Goal: Task Accomplishment & Management: Manage account settings

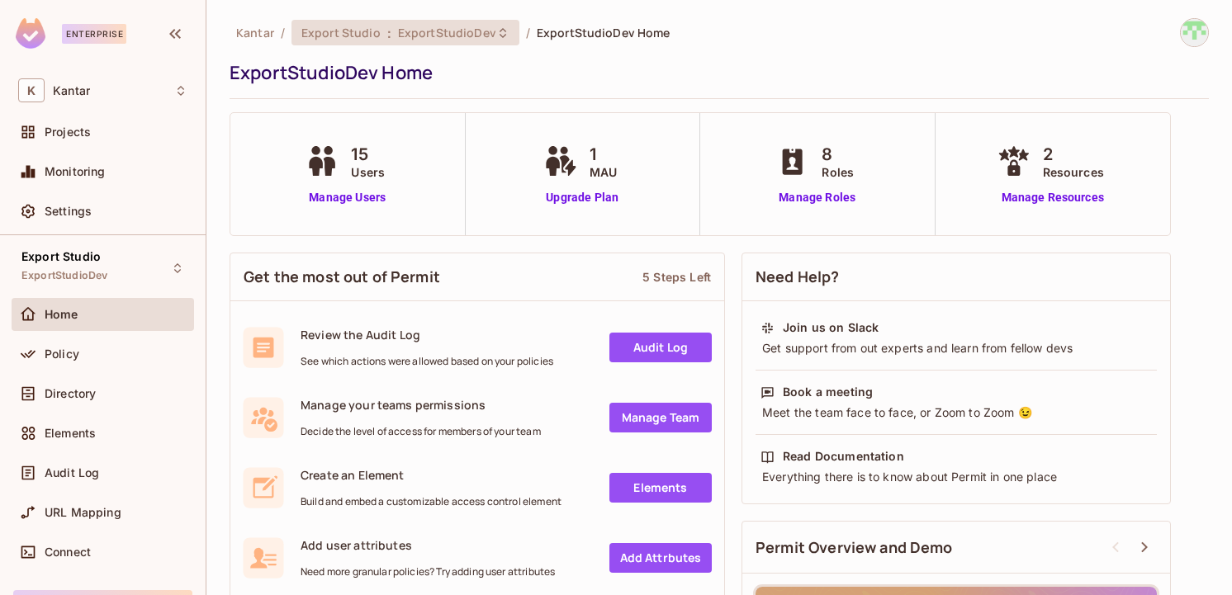
click at [392, 31] on div "Export Studio : ExportStudioDev" at bounding box center [395, 33] width 188 height 16
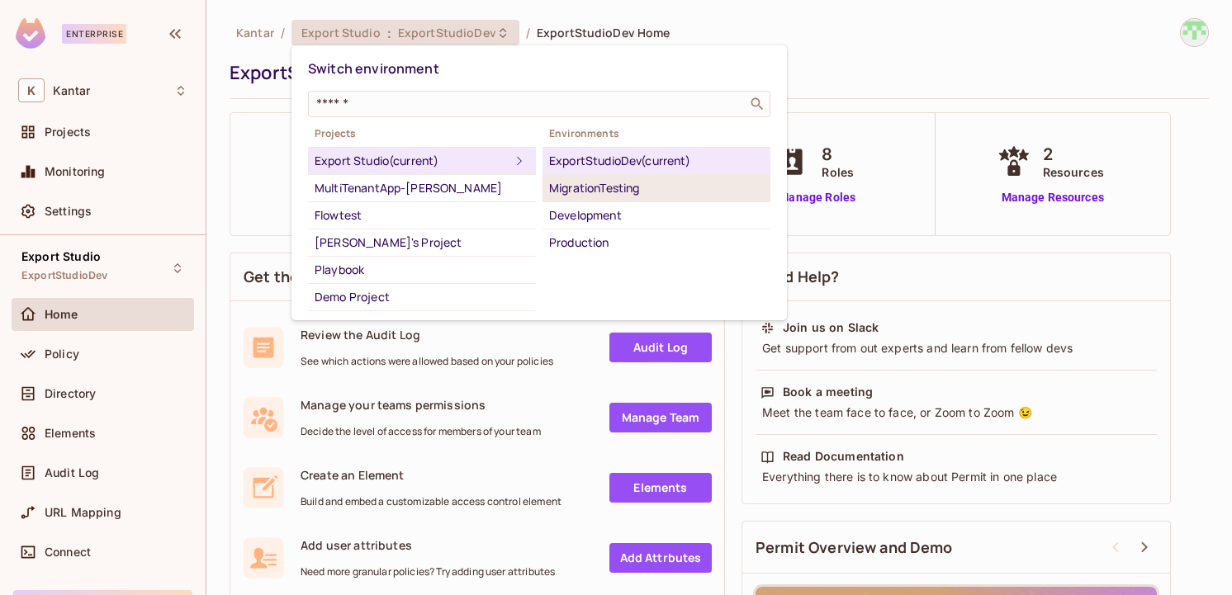
click at [615, 200] on li "MigrationTesting" at bounding box center [657, 188] width 228 height 27
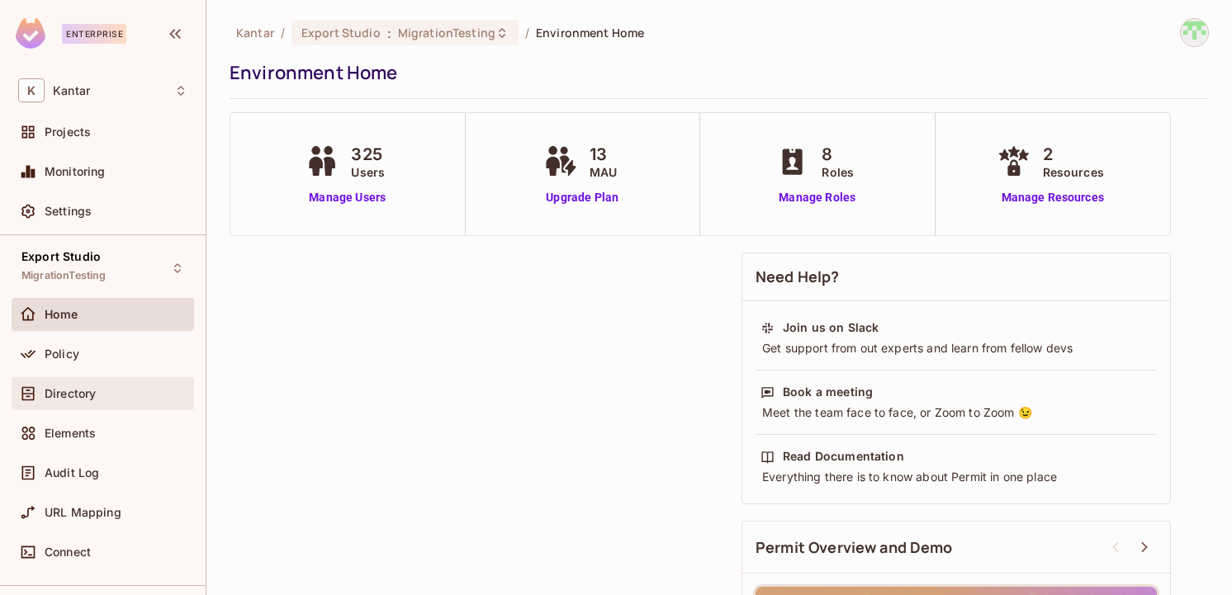
click at [95, 387] on span "Directory" at bounding box center [70, 393] width 51 height 13
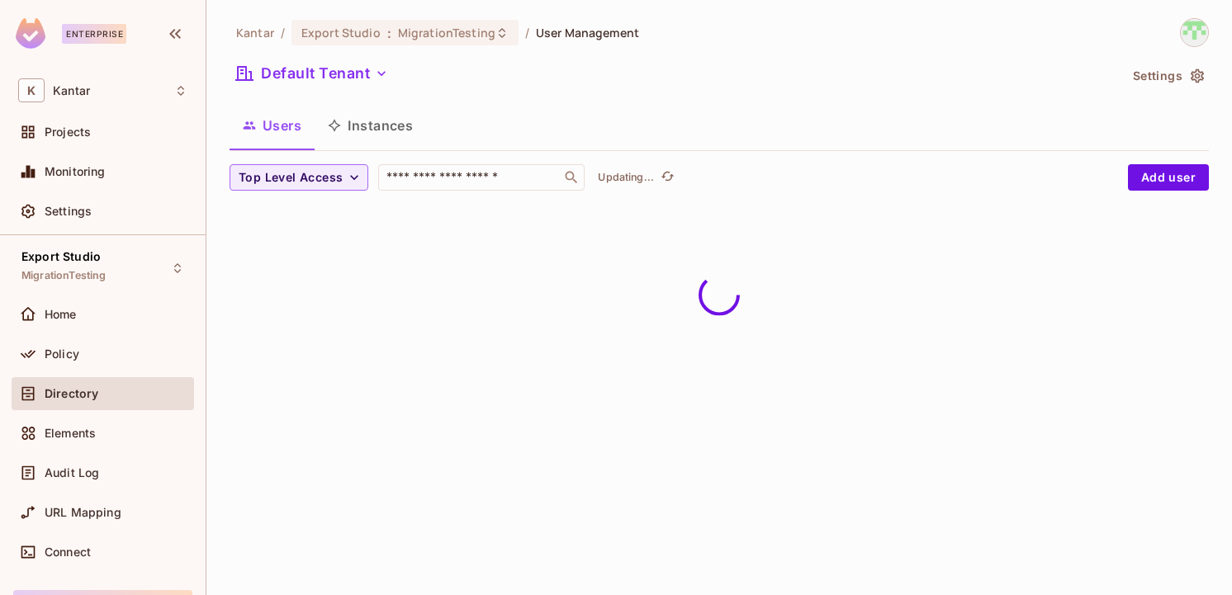
click at [386, 131] on button "Instances" at bounding box center [370, 125] width 111 height 41
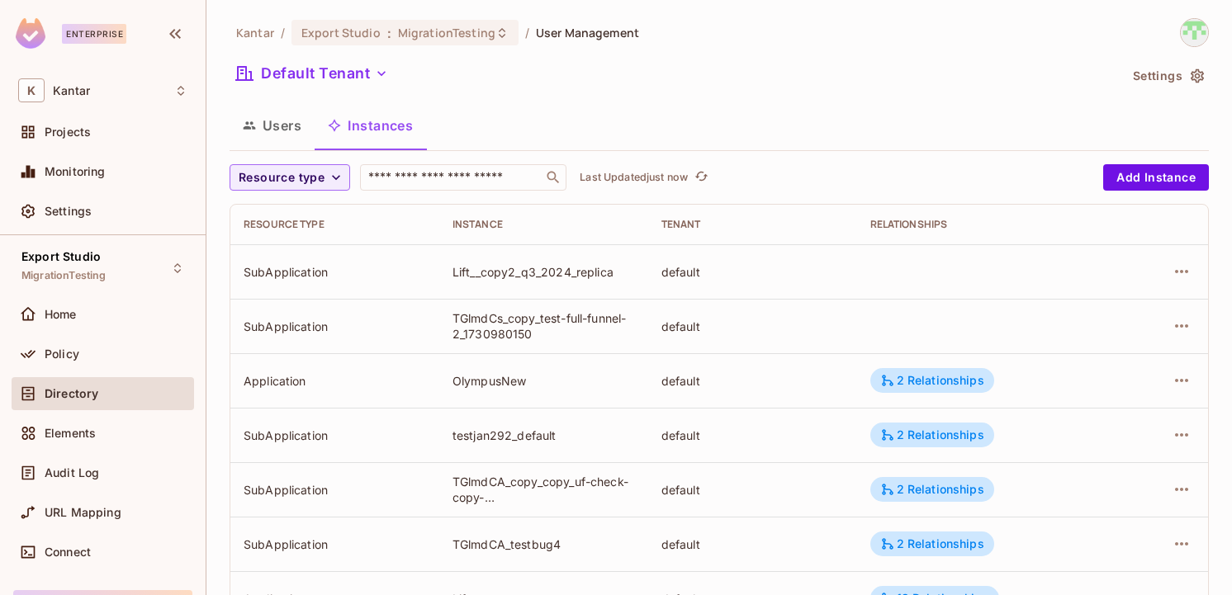
scroll to position [558, 0]
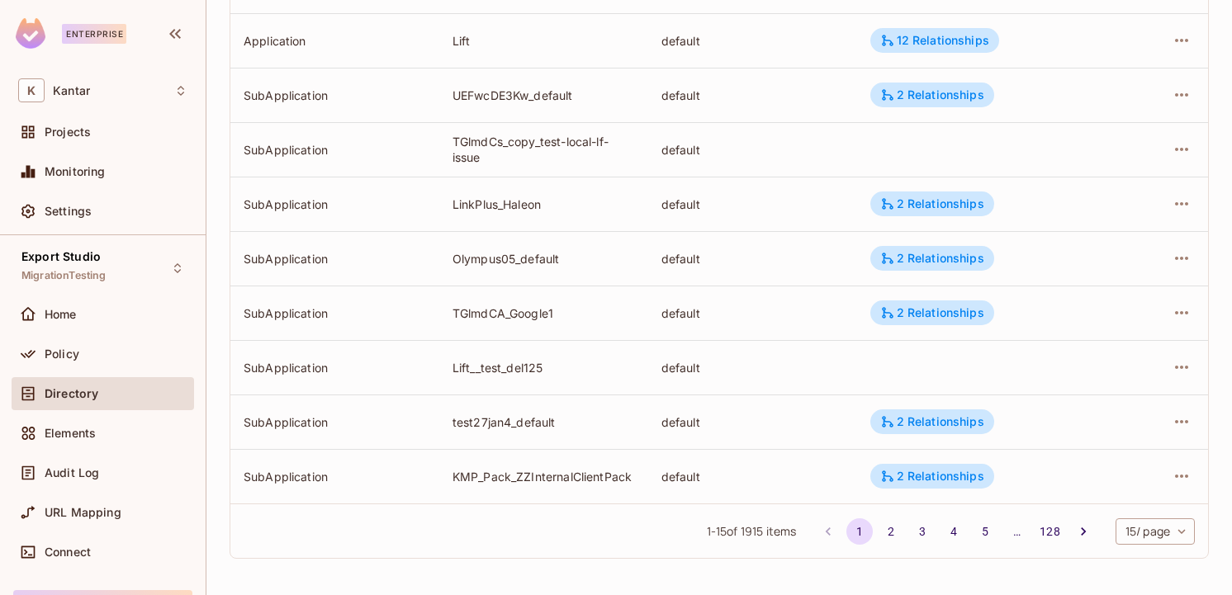
click at [1174, 531] on body "Enterprise K Kantar Projects Monitoring Settings Export Studio MigrationTesting…" at bounding box center [616, 297] width 1232 height 595
click at [1157, 562] on li "100 / page" at bounding box center [1153, 558] width 83 height 35
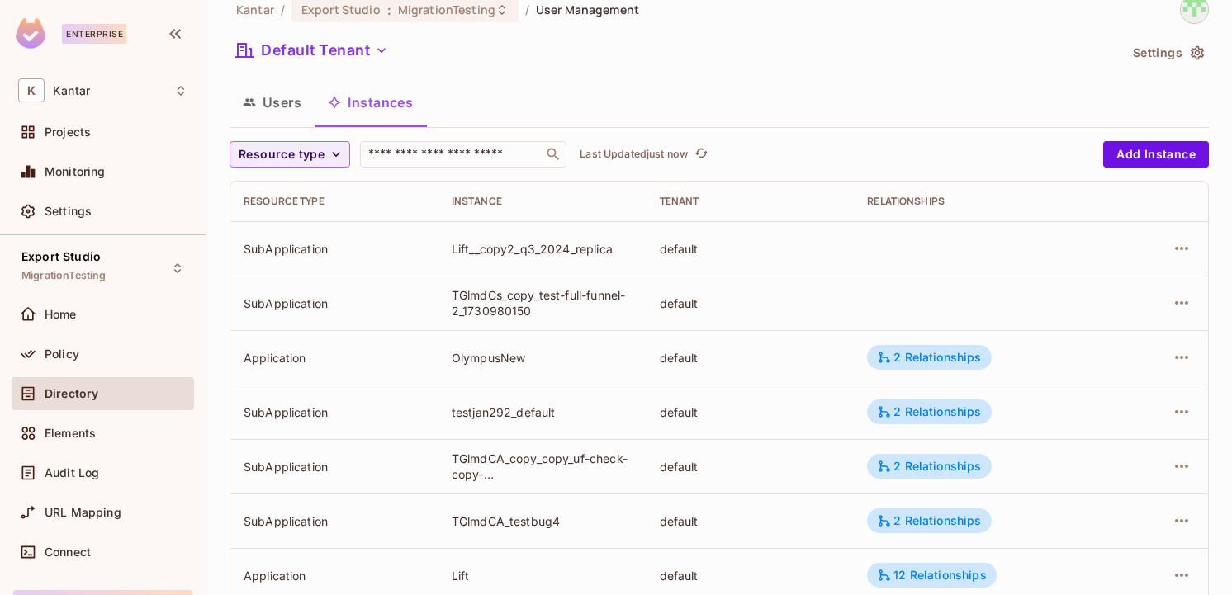
scroll to position [0, 0]
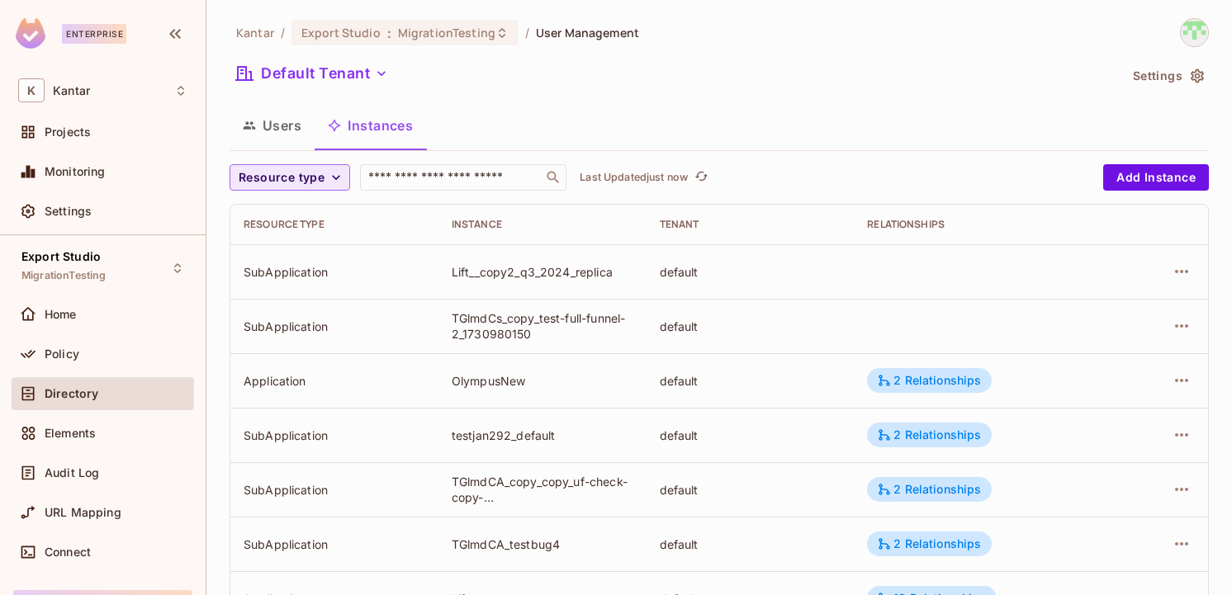
click at [284, 178] on span "Resource type" at bounding box center [282, 178] width 86 height 21
click at [291, 214] on span "Application" at bounding box center [285, 215] width 84 height 16
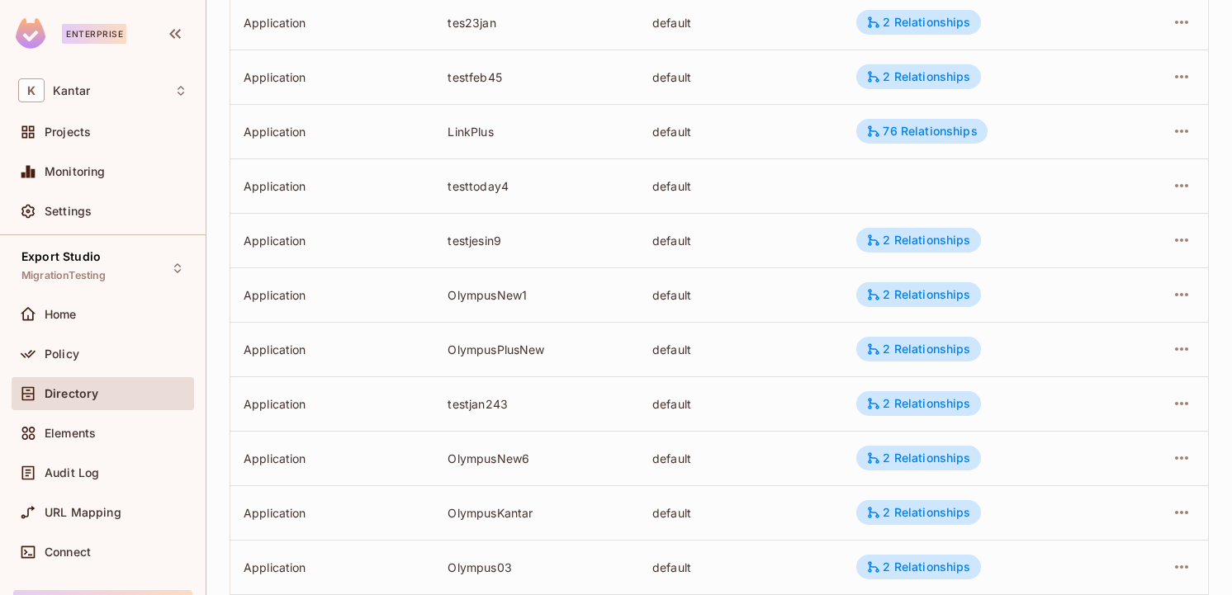
scroll to position [5191, 0]
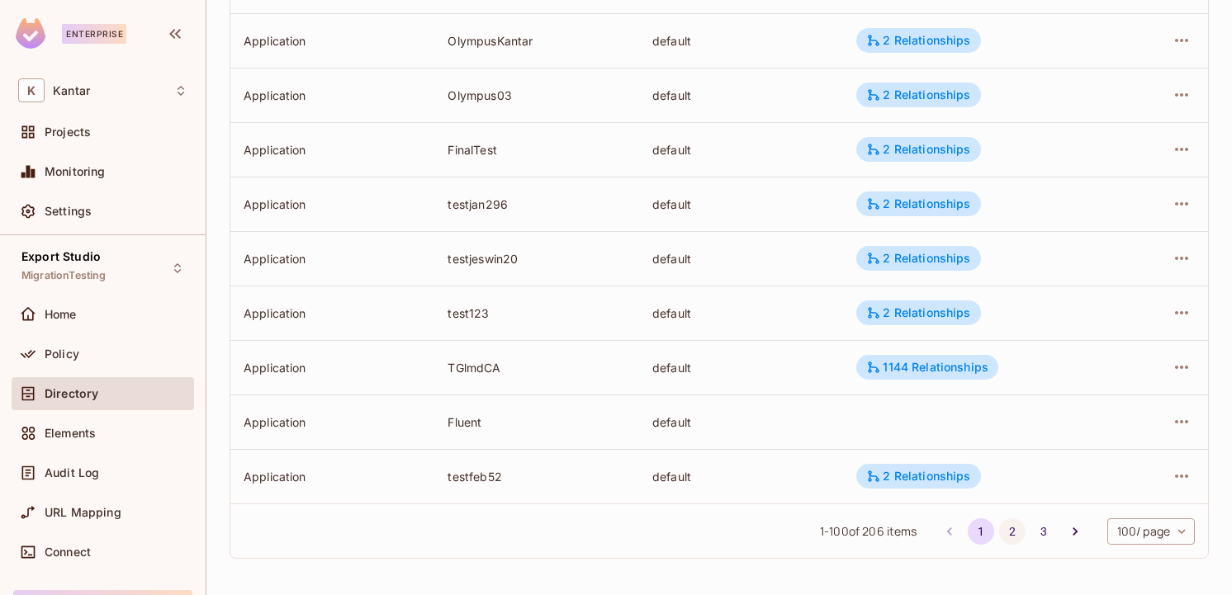
click at [1008, 532] on button "2" at bounding box center [1012, 532] width 26 height 26
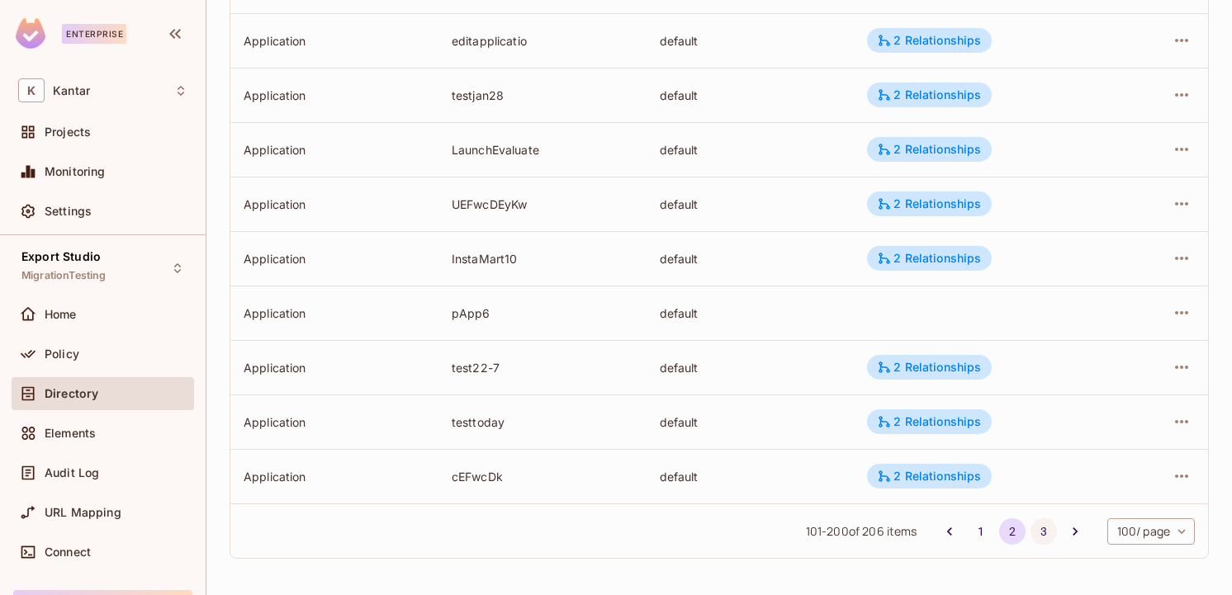
click at [1037, 539] on button "3" at bounding box center [1044, 532] width 26 height 26
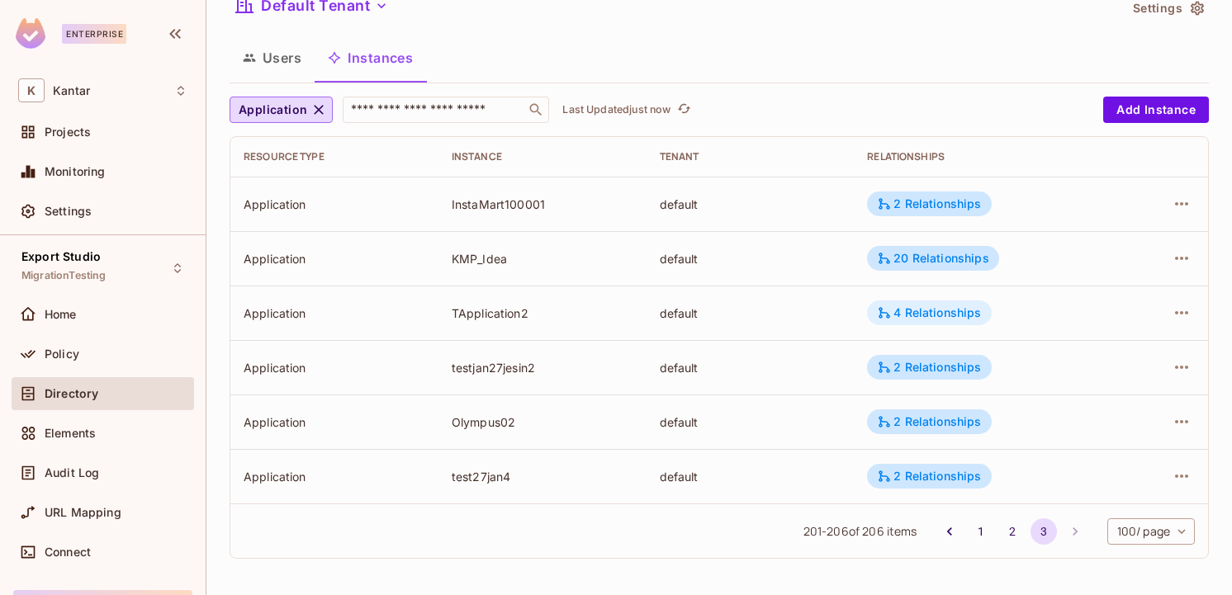
scroll to position [0, 0]
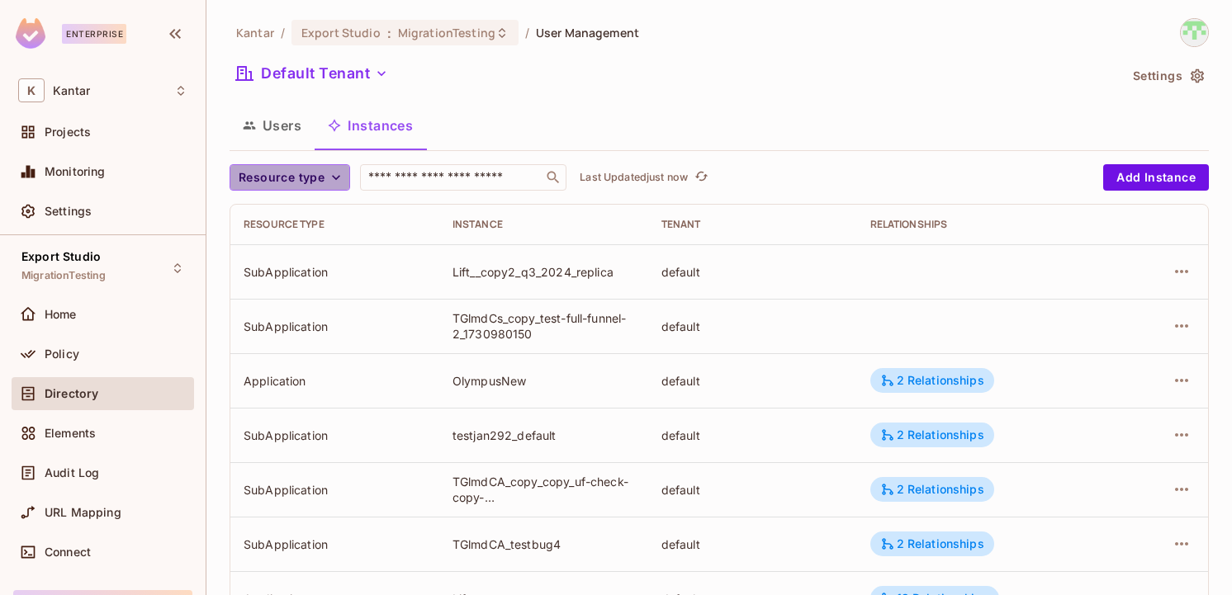
click at [322, 168] on span "Resource type" at bounding box center [282, 178] width 86 height 21
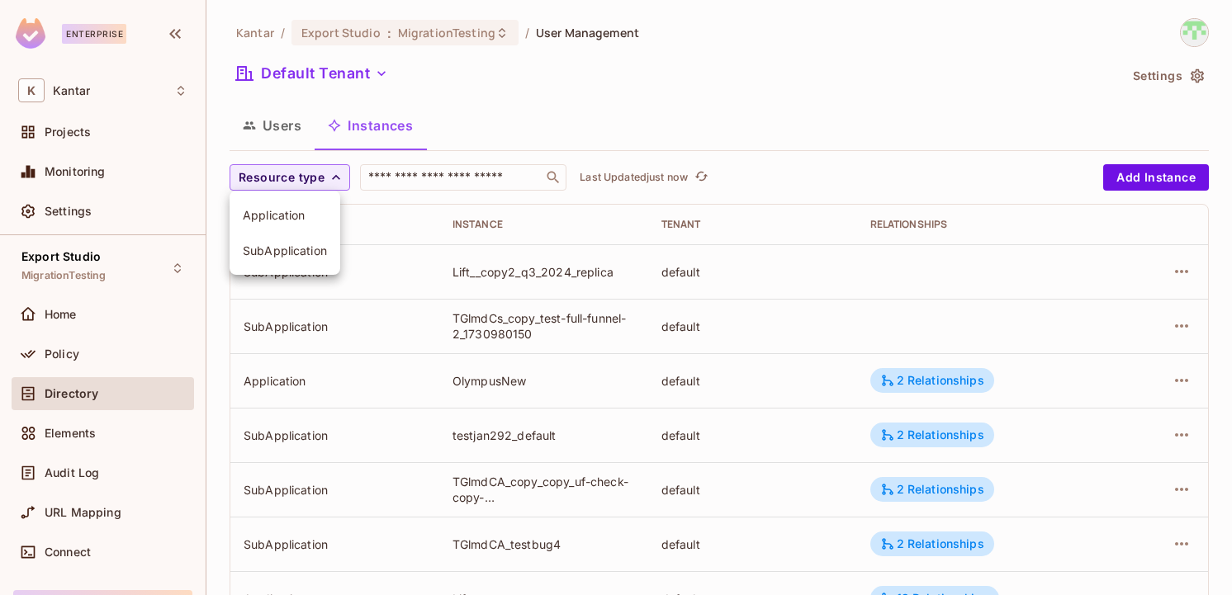
click at [312, 250] on span "SubApplication" at bounding box center [285, 251] width 84 height 16
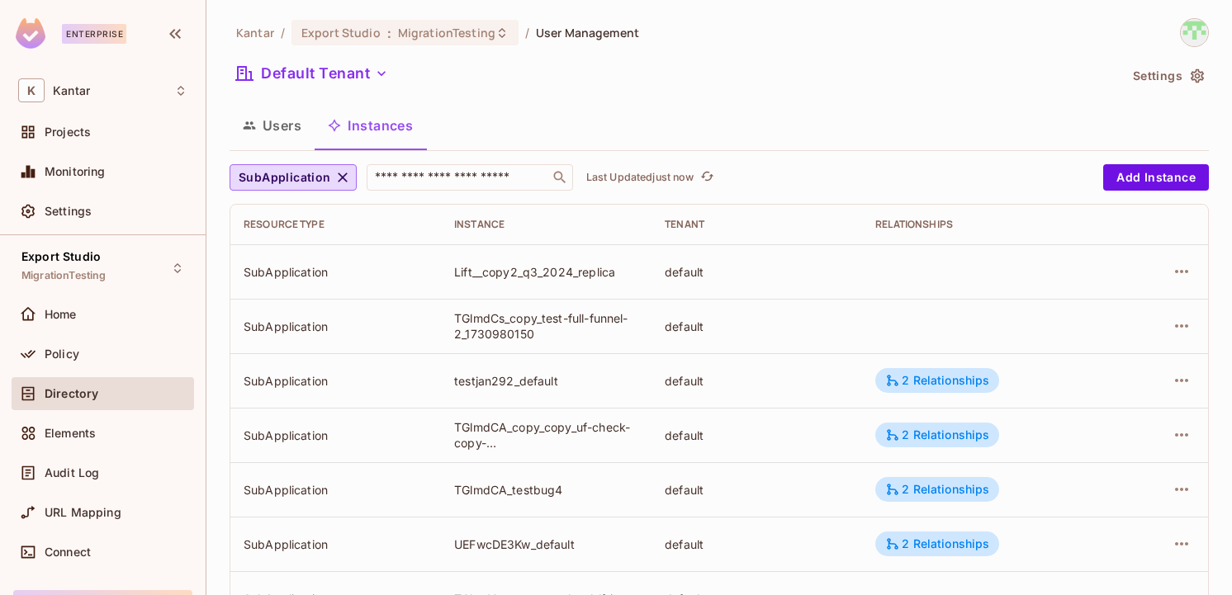
scroll to position [558, 0]
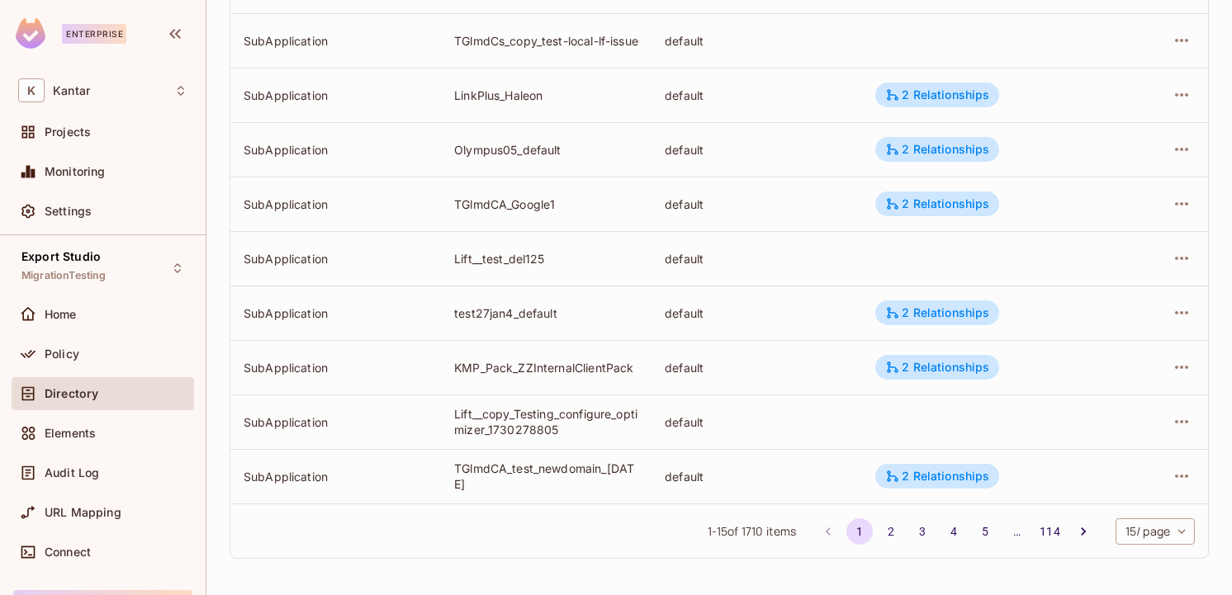
click at [1157, 528] on body "Enterprise K Kantar Projects Monitoring Settings Export Studio MigrationTesting…" at bounding box center [616, 297] width 1232 height 595
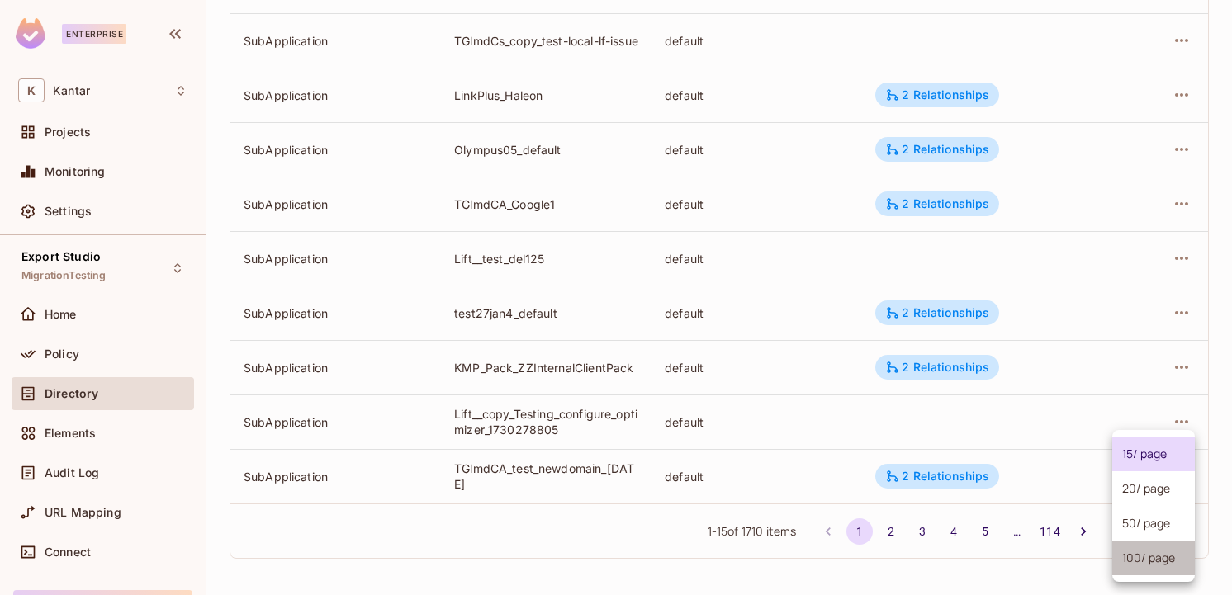
click at [1140, 569] on li "100 / page" at bounding box center [1153, 558] width 83 height 35
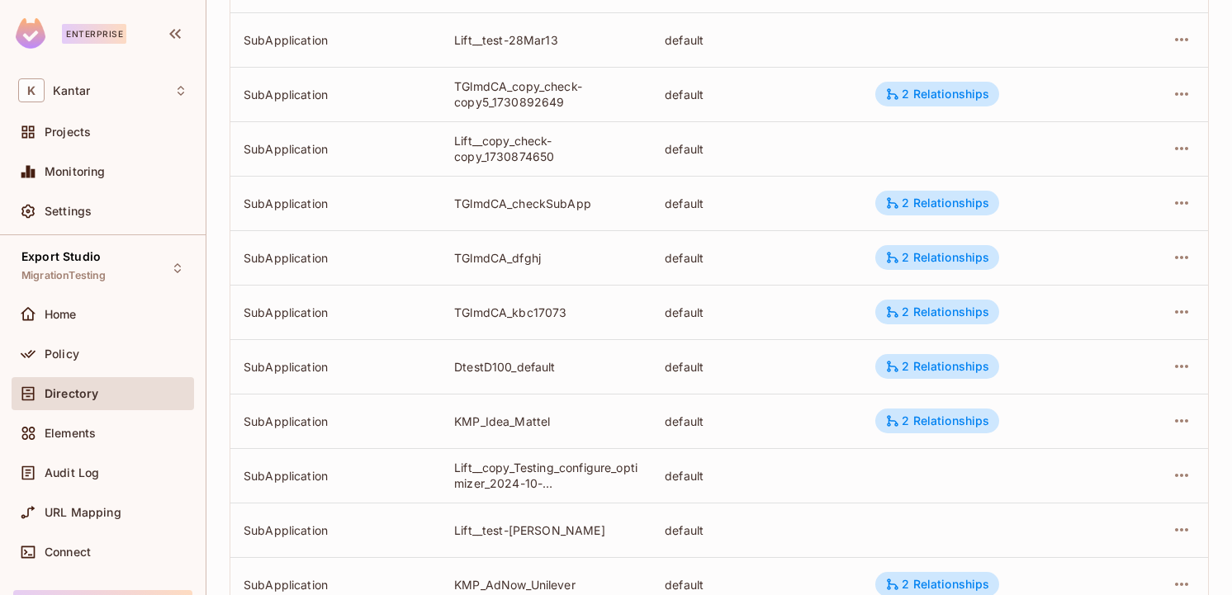
scroll to position [5191, 0]
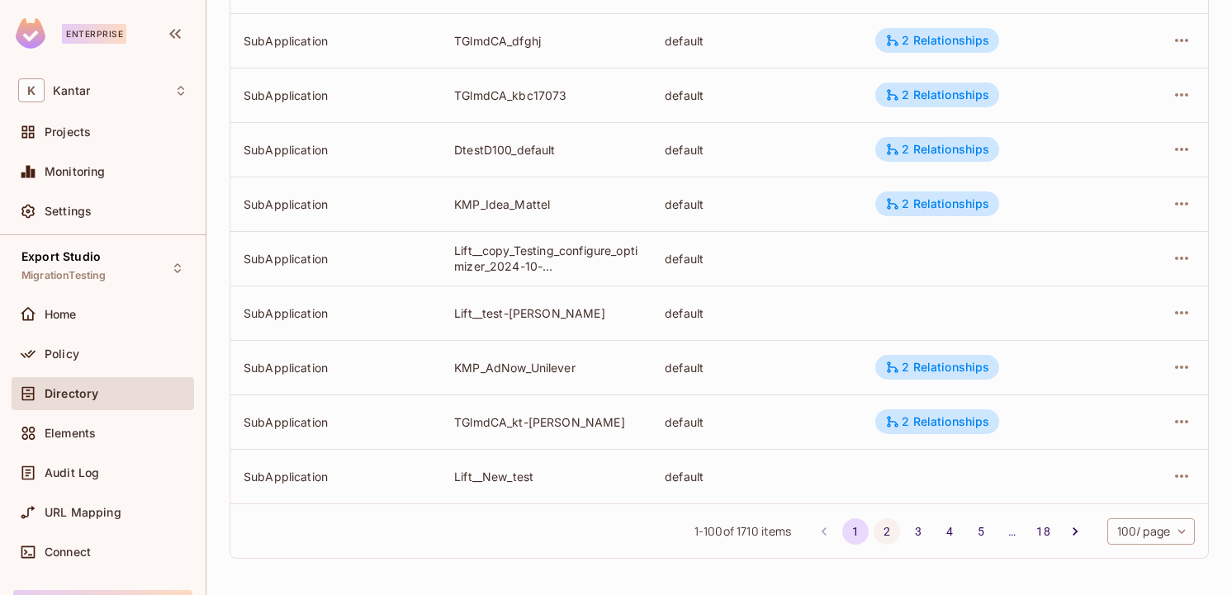
click at [879, 537] on button "2" at bounding box center [887, 532] width 26 height 26
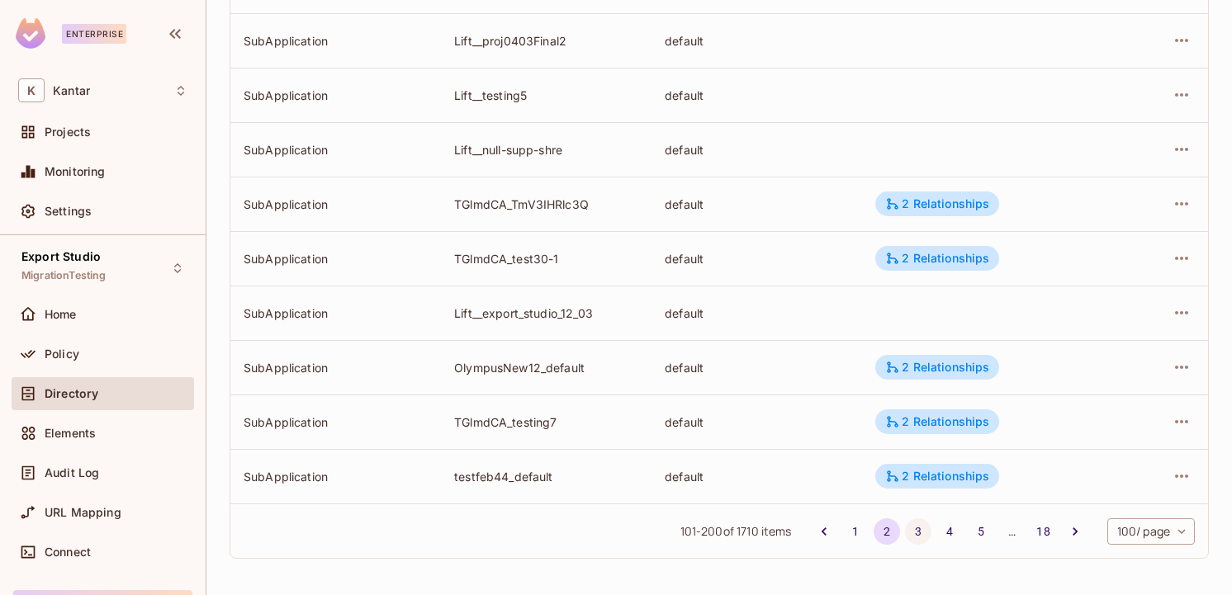
click at [916, 537] on button "3" at bounding box center [918, 532] width 26 height 26
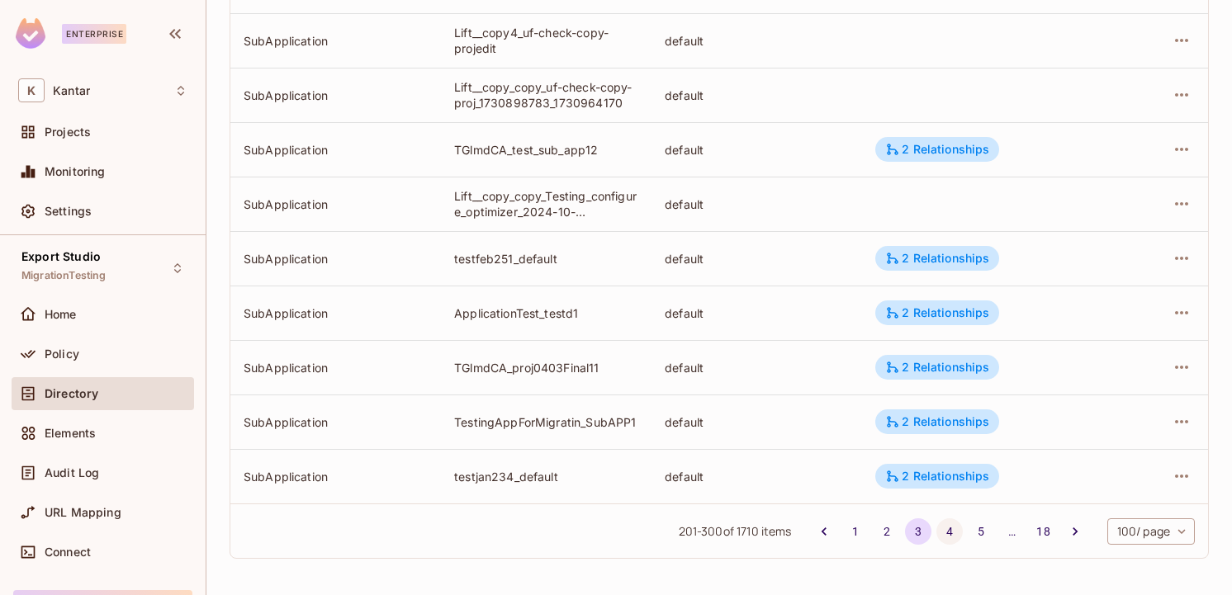
click at [945, 528] on button "4" at bounding box center [949, 532] width 26 height 26
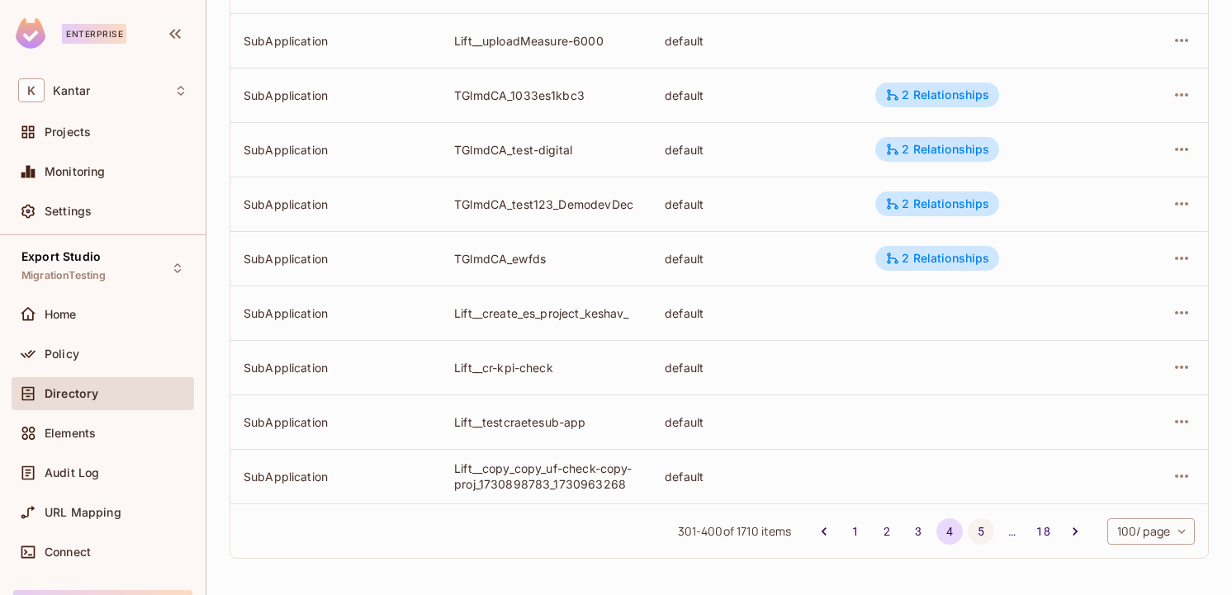
click at [977, 529] on button "5" at bounding box center [981, 532] width 26 height 26
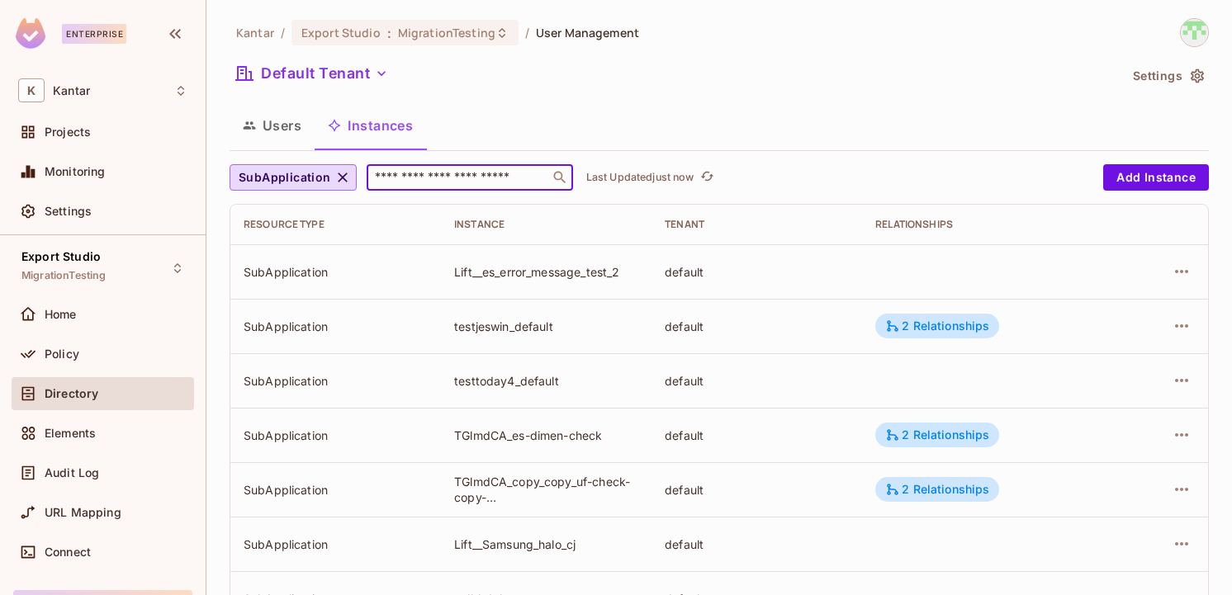
click at [385, 182] on input "text" at bounding box center [458, 177] width 173 height 17
click at [489, 175] on input "text" at bounding box center [458, 177] width 173 height 17
paste input "**********"
type input "**********"
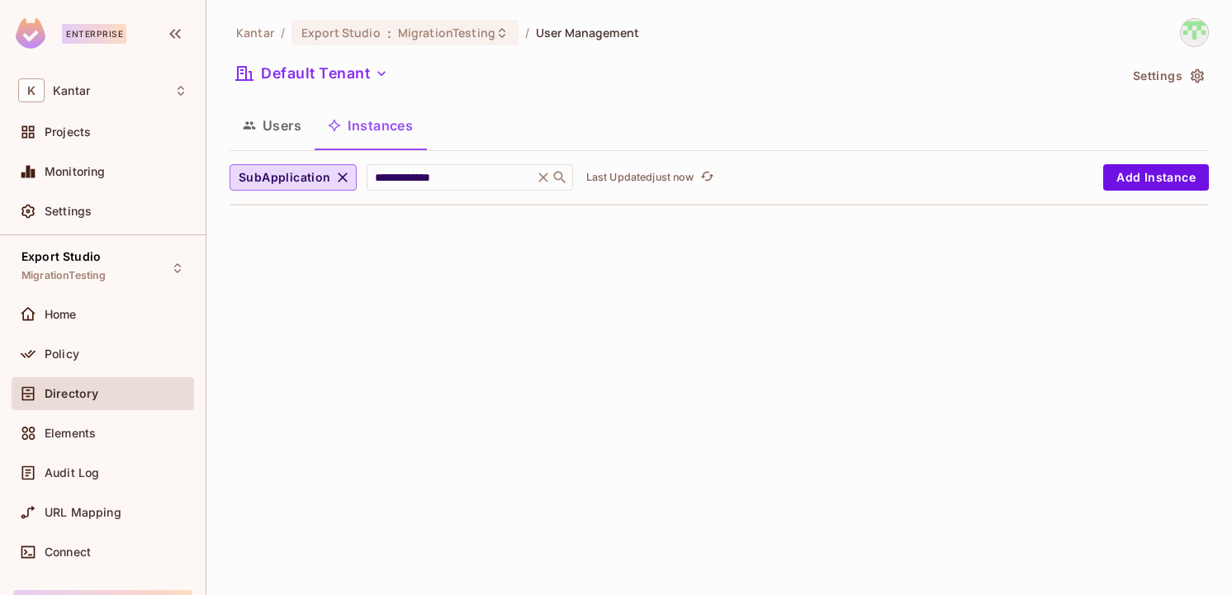
click at [605, 333] on div "**********" at bounding box center [719, 297] width 1026 height 595
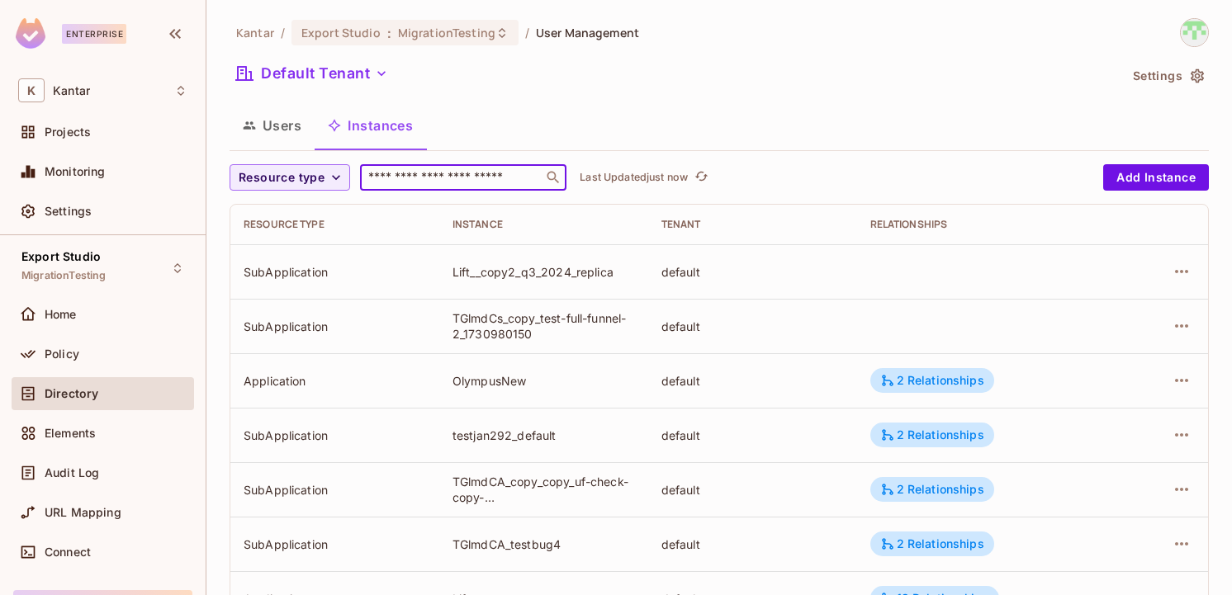
click at [421, 173] on input "text" at bounding box center [451, 177] width 173 height 17
paste input "**********"
type input "**********"
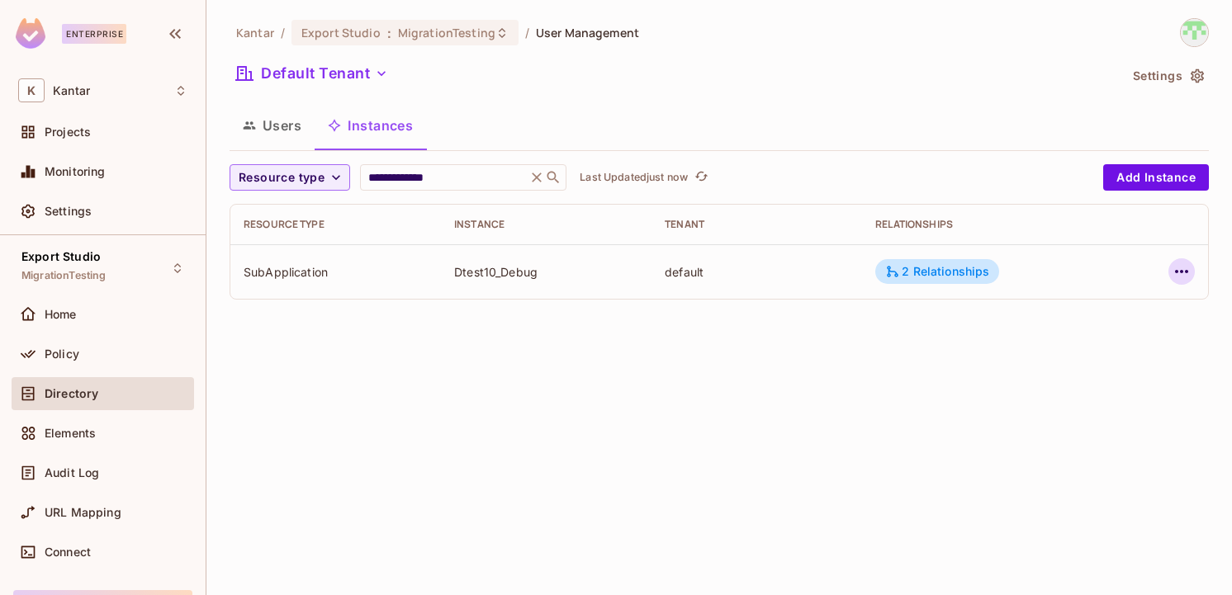
click at [1180, 268] on icon "button" at bounding box center [1182, 272] width 20 height 20
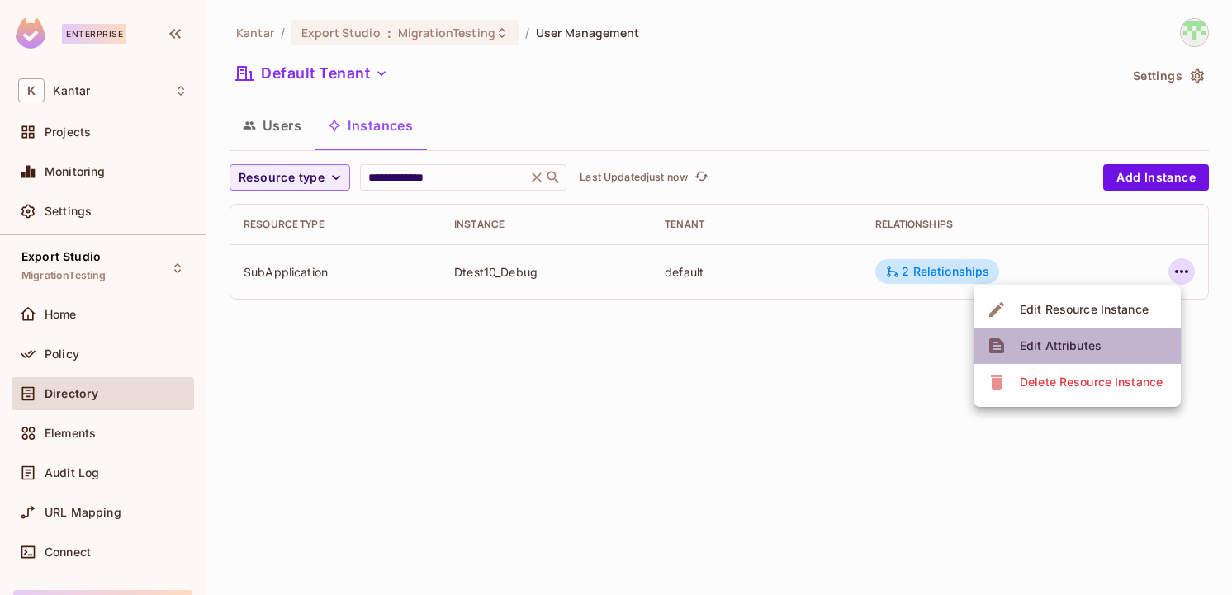
click at [1100, 339] on span "Edit Attributes" at bounding box center [1061, 346] width 92 height 26
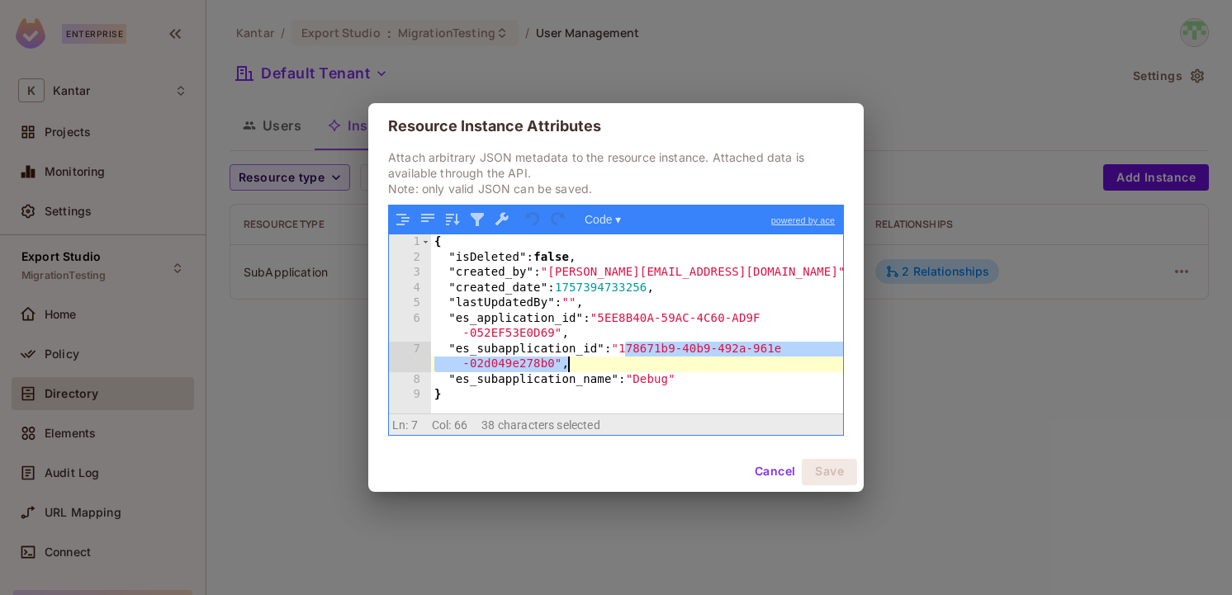
drag, startPoint x: 628, startPoint y: 353, endPoint x: 628, endPoint y: 365, distance: 12.4
click at [628, 365] on div "{ "isDeleted" : false , "created_by" : "devesh.kumar@kantar.com" , "created_dat…" at bounding box center [637, 339] width 412 height 209
click at [664, 358] on div "{ "isDeleted" : false , "created_by" : "devesh.kumar@kantar.com" , "created_dat…" at bounding box center [637, 339] width 412 height 209
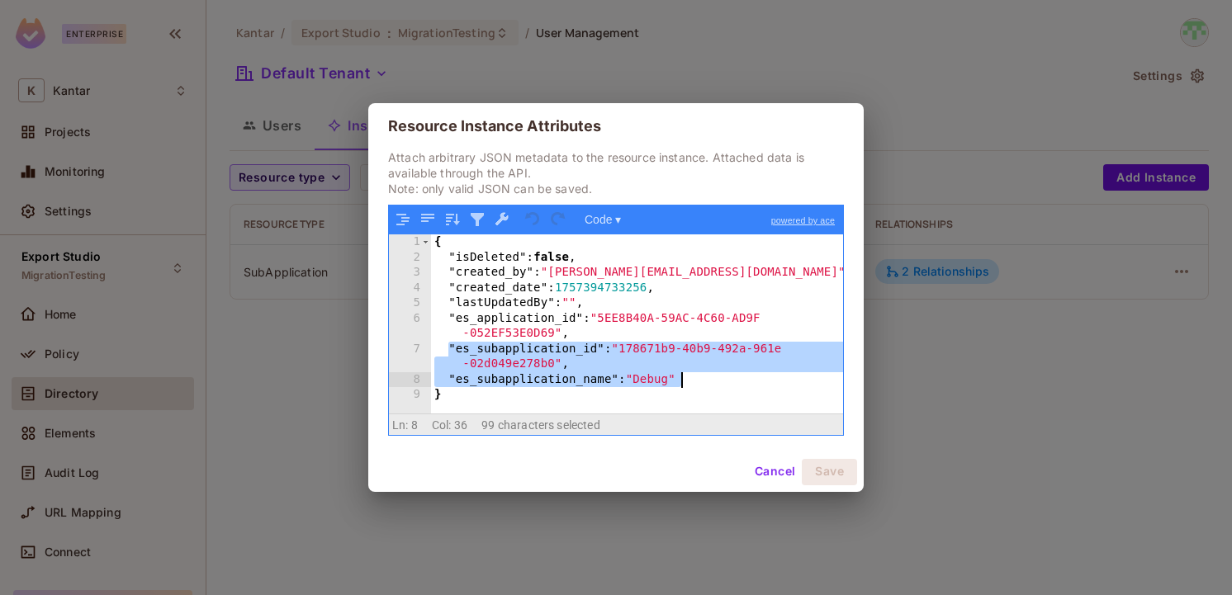
drag, startPoint x: 445, startPoint y: 349, endPoint x: 721, endPoint y: 384, distance: 278.0
click at [721, 384] on div "{ "isDeleted" : false , "created_by" : "devesh.kumar@kantar.com" , "created_dat…" at bounding box center [637, 339] width 412 height 209
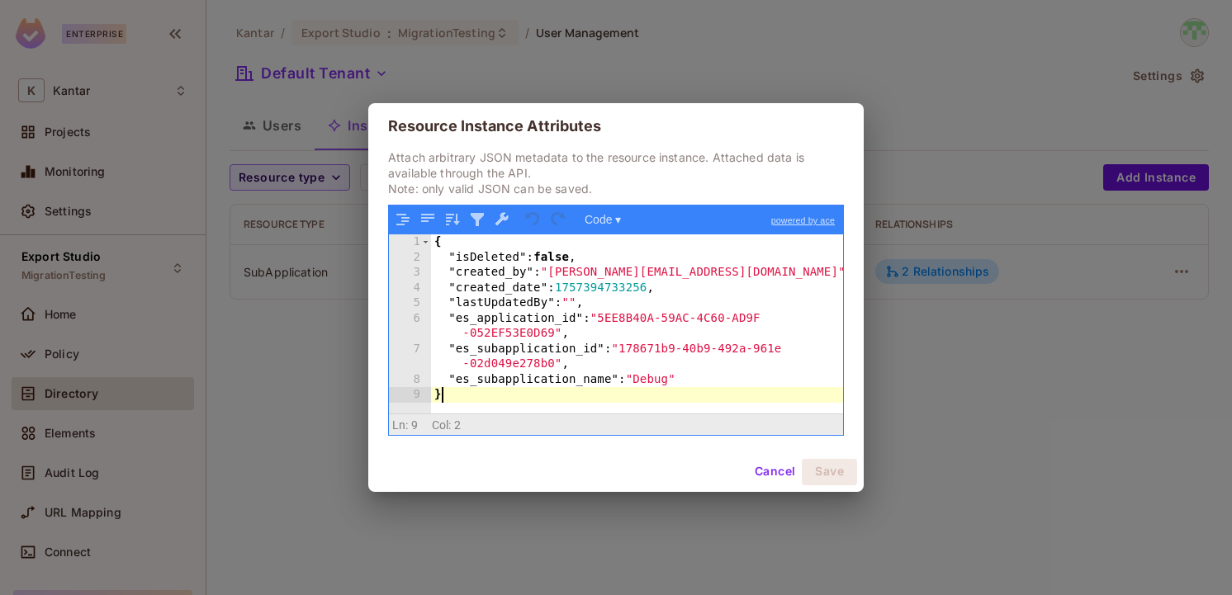
click at [727, 391] on div "{ "isDeleted" : false , "created_by" : "devesh.kumar@kantar.com" , "created_dat…" at bounding box center [637, 339] width 412 height 209
click at [771, 477] on button "Cancel" at bounding box center [775, 472] width 54 height 26
